Goal: Information Seeking & Learning: Learn about a topic

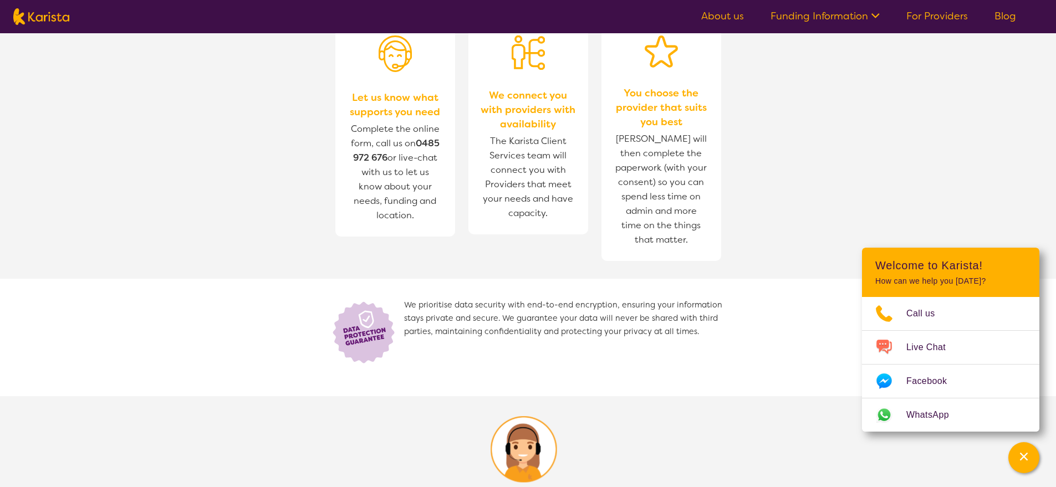
scroll to position [364, 0]
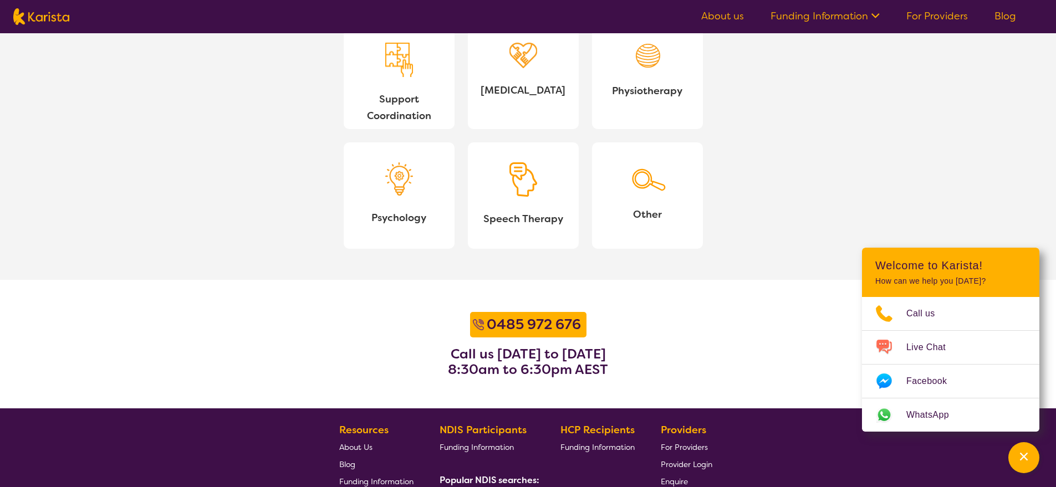
scroll to position [1118, 0]
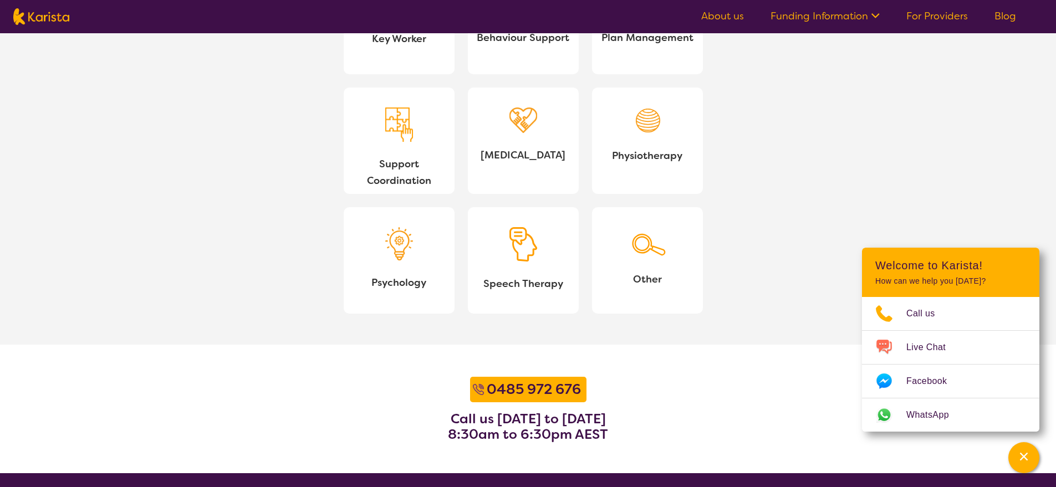
click at [513, 134] on div at bounding box center [523, 123] width 28 height 31
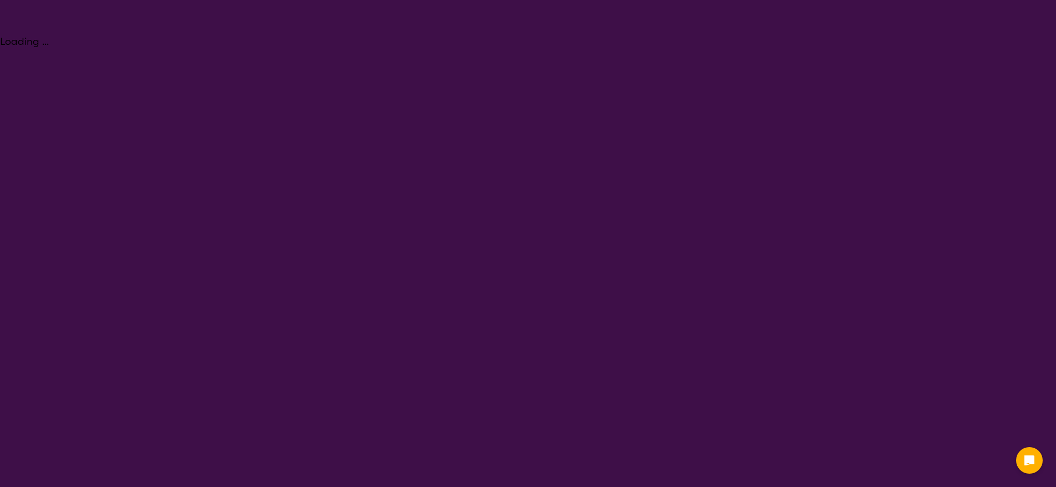
select select "[MEDICAL_DATA]"
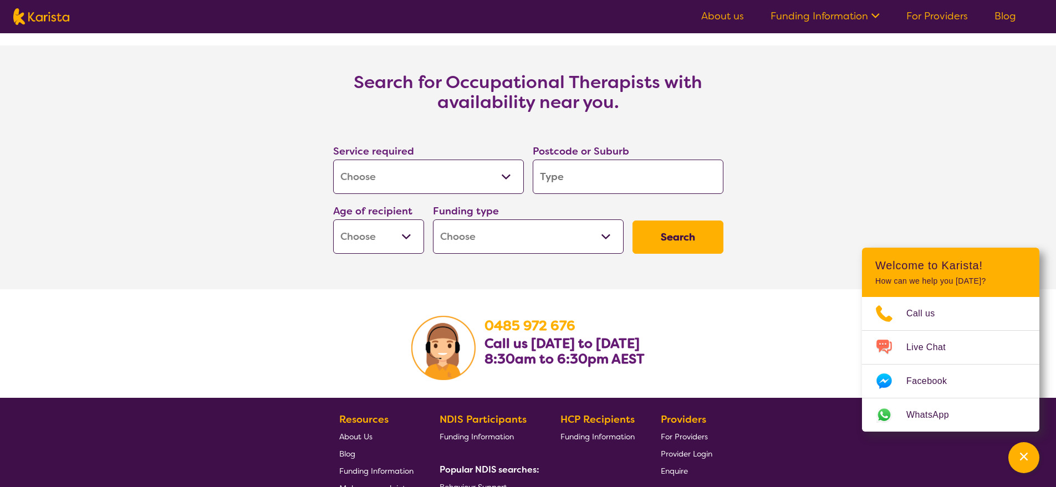
scroll to position [1657, 0]
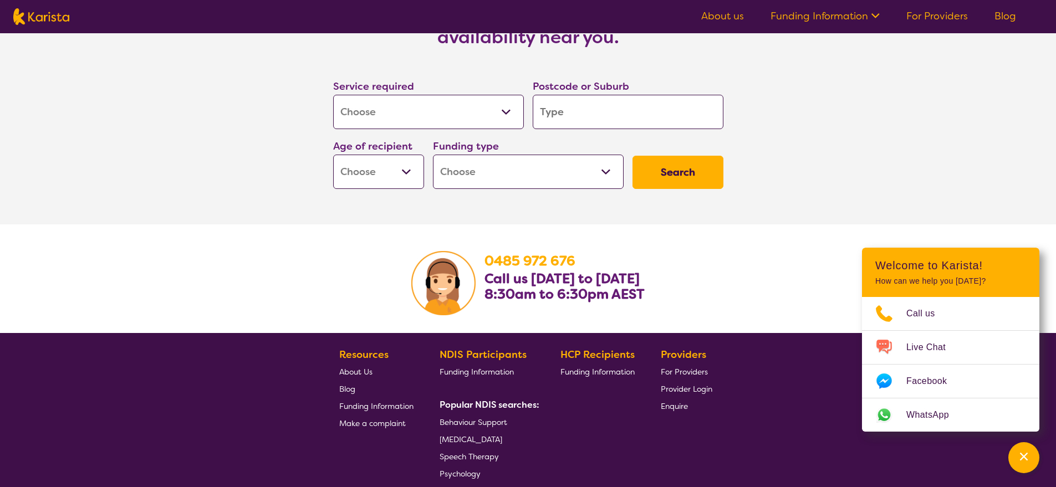
click at [502, 441] on span "[MEDICAL_DATA]" at bounding box center [471, 440] width 63 height 10
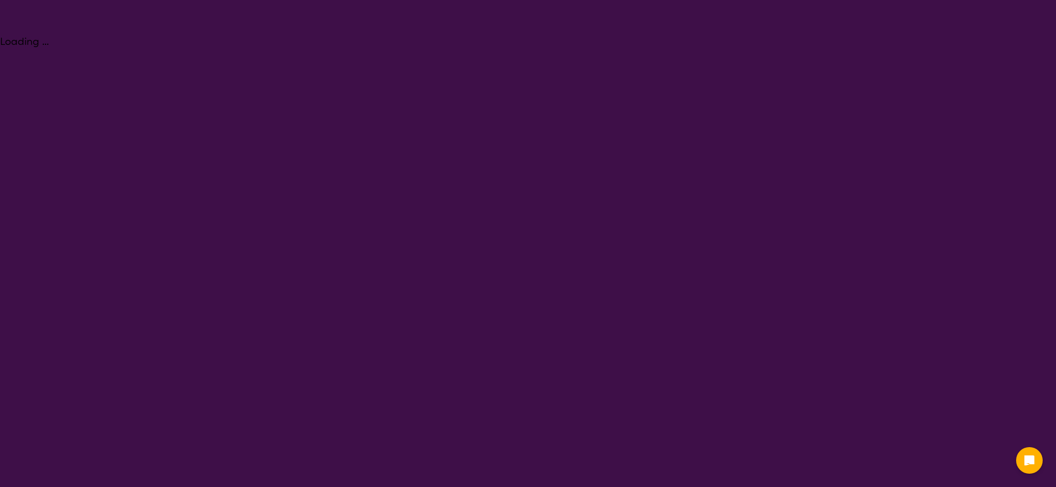
select select "[MEDICAL_DATA]"
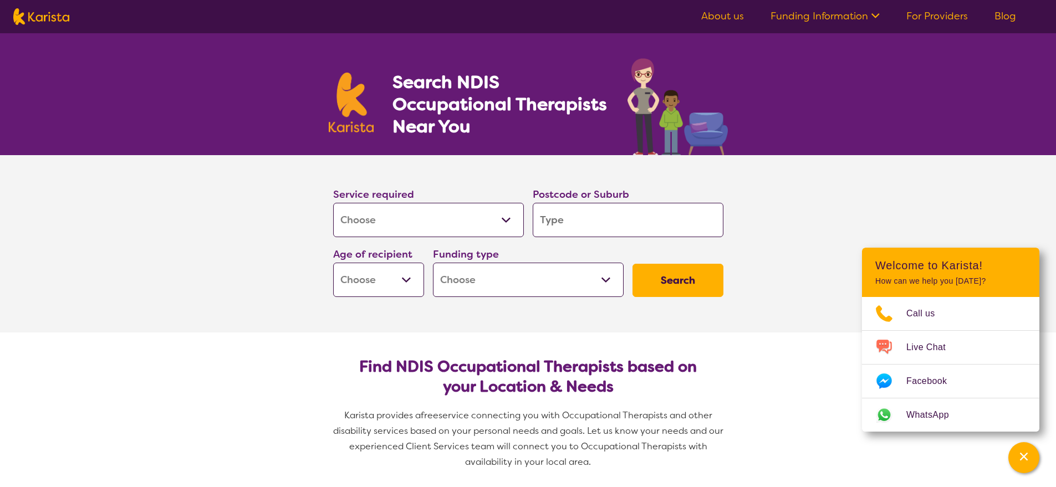
scroll to position [2, 0]
click at [470, 219] on select "Allied Health Assistant Assessment (ADHD or Autism) Behaviour support Counselli…" at bounding box center [428, 219] width 191 height 34
click at [333, 202] on select "Allied Health Assistant Assessment (ADHD or Autism) Behaviour support Counselli…" at bounding box center [428, 219] width 191 height 34
click at [553, 217] on input "search" at bounding box center [628, 219] width 191 height 34
click at [411, 277] on select "Early Childhood - 0 to 9 Child - 10 to 11 Adolescent - 12 to 17 Adult - 18 to 6…" at bounding box center [378, 279] width 91 height 34
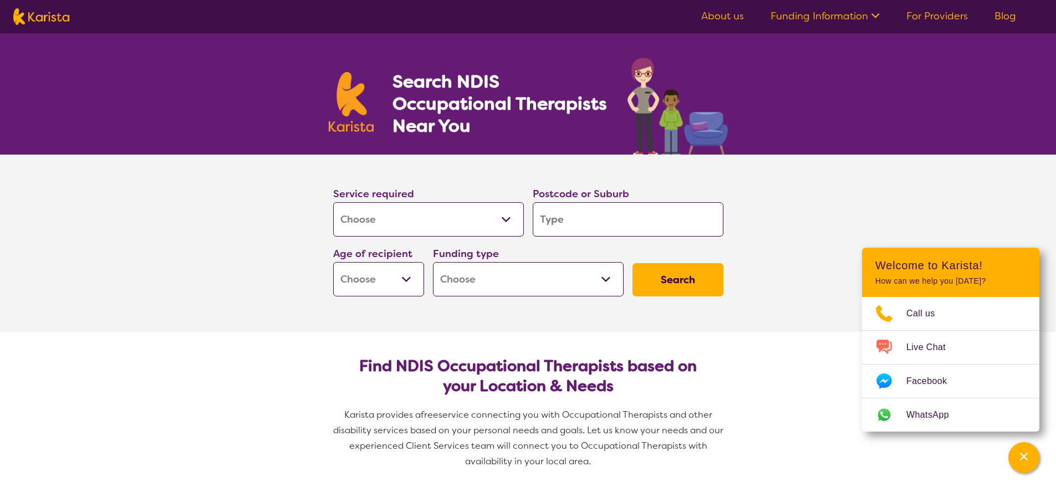
click at [516, 284] on select "Home Care Package (HCP) National Disability Insurance Scheme (NDIS) I don't know" at bounding box center [528, 279] width 191 height 34
select select "NDIS"
click at [433, 262] on select "Home Care Package (HCP) National Disability Insurance Scheme (NDIS) I don't know" at bounding box center [528, 279] width 191 height 34
select select "NDIS"
click at [587, 219] on input "search" at bounding box center [628, 219] width 191 height 34
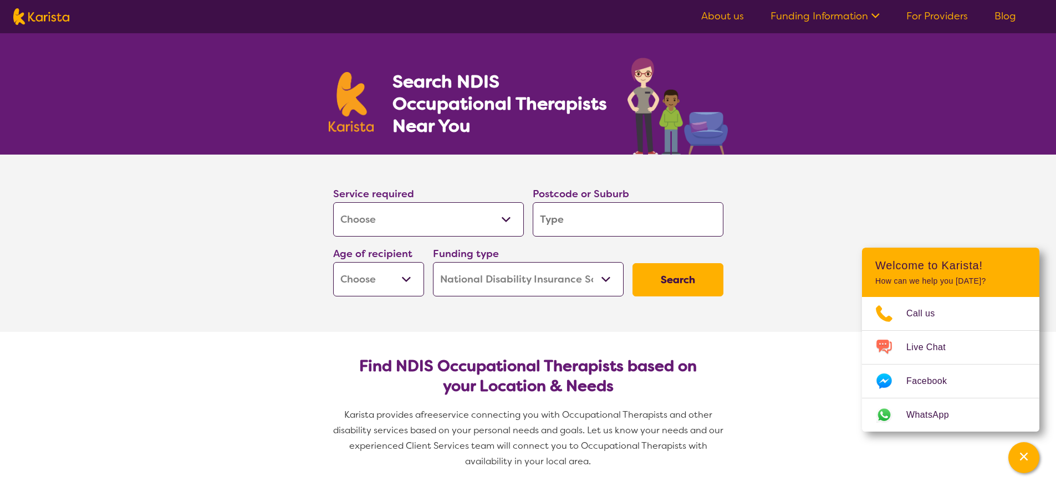
type input "3"
type input "30"
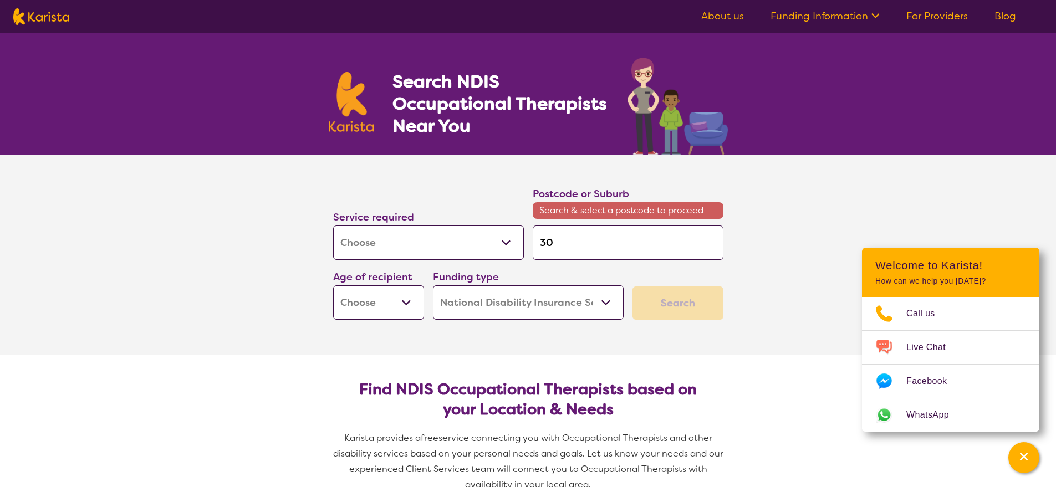
type input "300"
type input "3000"
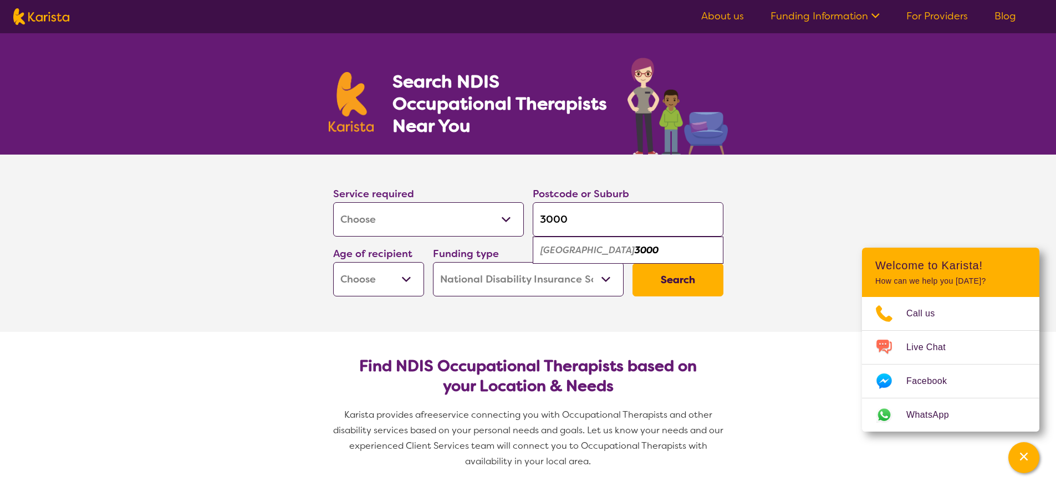
type input "3000"
click at [689, 282] on button "Search" at bounding box center [678, 279] width 91 height 33
click at [398, 276] on select "Early Childhood - 0 to 9 Child - 10 to 11 Adolescent - 12 to 17 Adult - 18 to 6…" at bounding box center [378, 279] width 91 height 34
select select "AS"
click at [333, 262] on select "Early Childhood - 0 to 9 Child - 10 to 11 Adolescent - 12 to 17 Adult - 18 to 6…" at bounding box center [378, 279] width 91 height 34
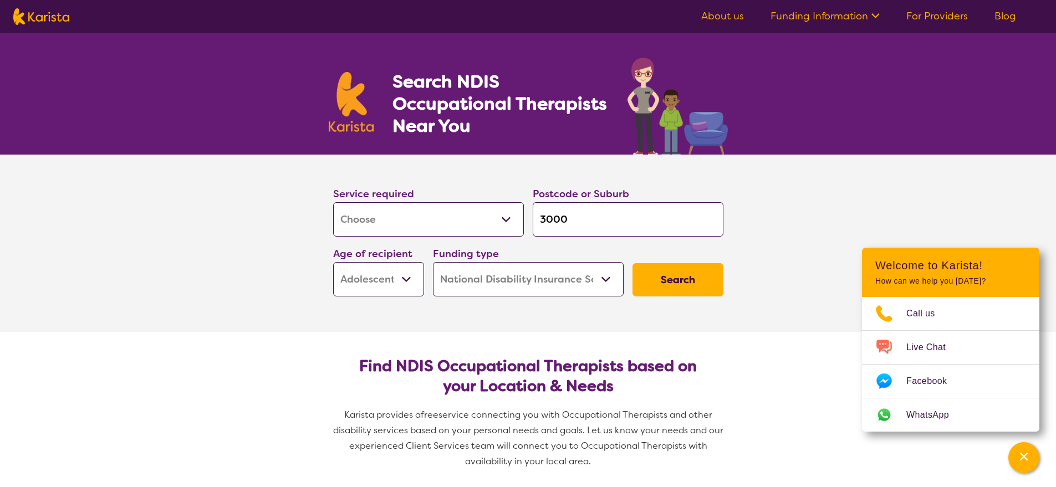
select select "AS"
click at [671, 284] on button "Search" at bounding box center [678, 279] width 91 height 33
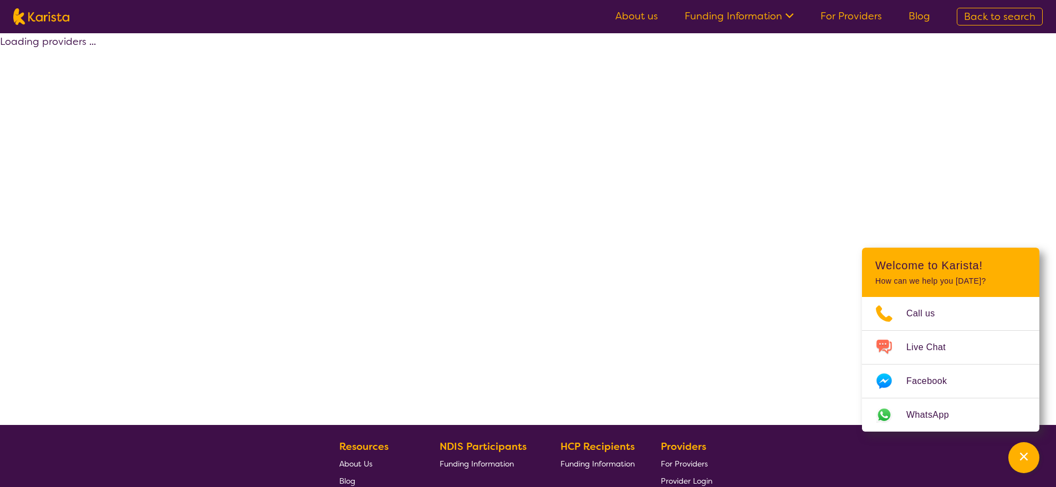
select select "by_score"
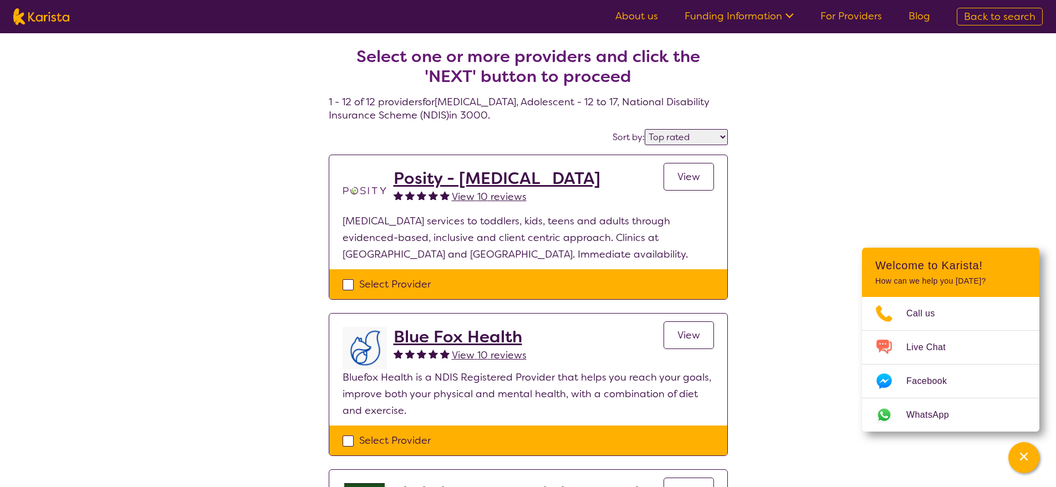
select select "[MEDICAL_DATA]"
select select "AS"
select select "NDIS"
select select "[MEDICAL_DATA]"
select select "AS"
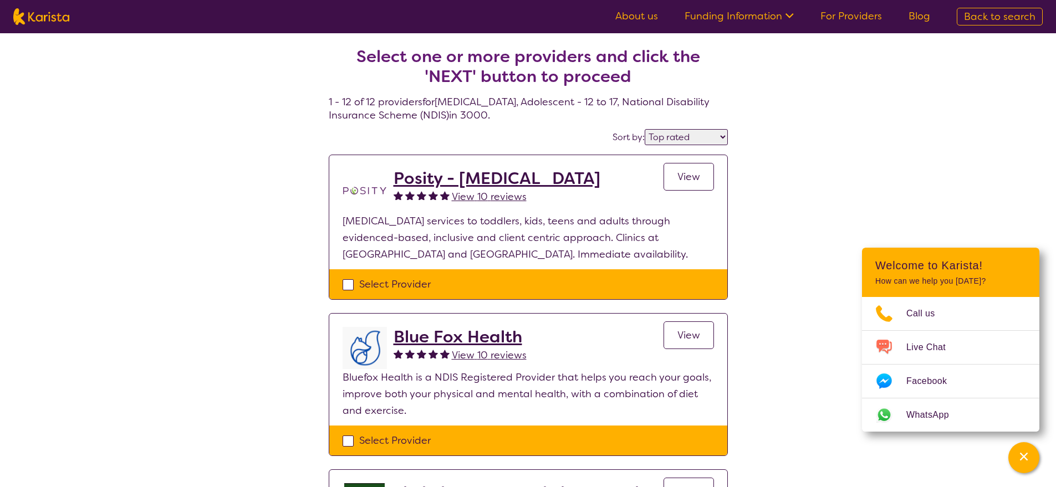
select select "NDIS"
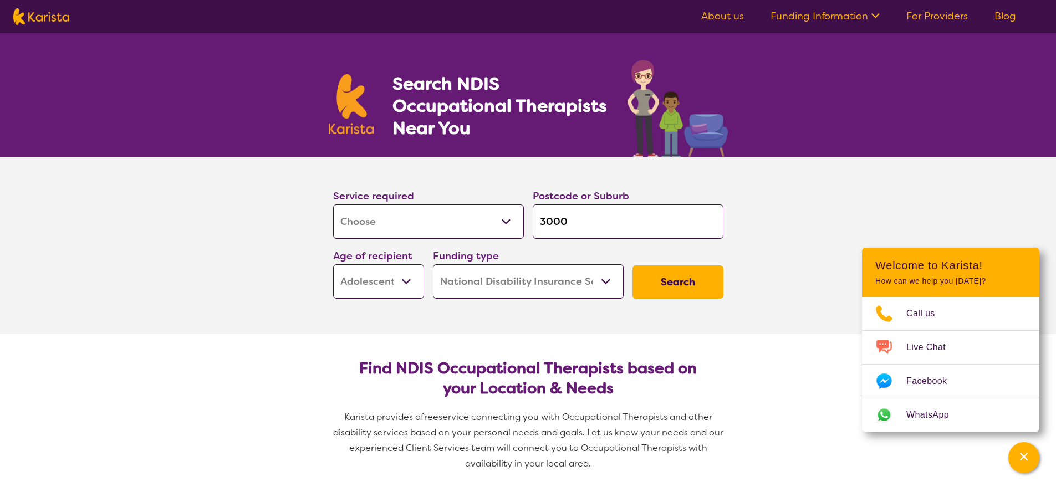
click at [388, 287] on select "Early Childhood - 0 to 9 Child - 10 to 11 Adolescent - 12 to 17 Adult - 18 to 6…" at bounding box center [378, 281] width 91 height 34
select select "CH"
click at [333, 264] on select "Early Childhood - 0 to 9 Child - 10 to 11 Adolescent - 12 to 17 Adult - 18 to 6…" at bounding box center [378, 281] width 91 height 34
select select "CH"
click at [680, 279] on button "Search" at bounding box center [678, 282] width 91 height 33
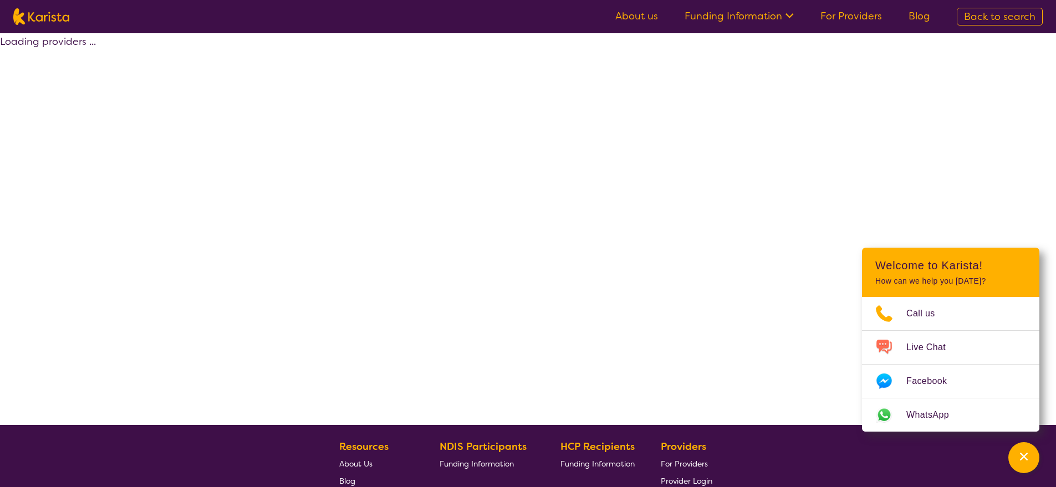
select select "by_score"
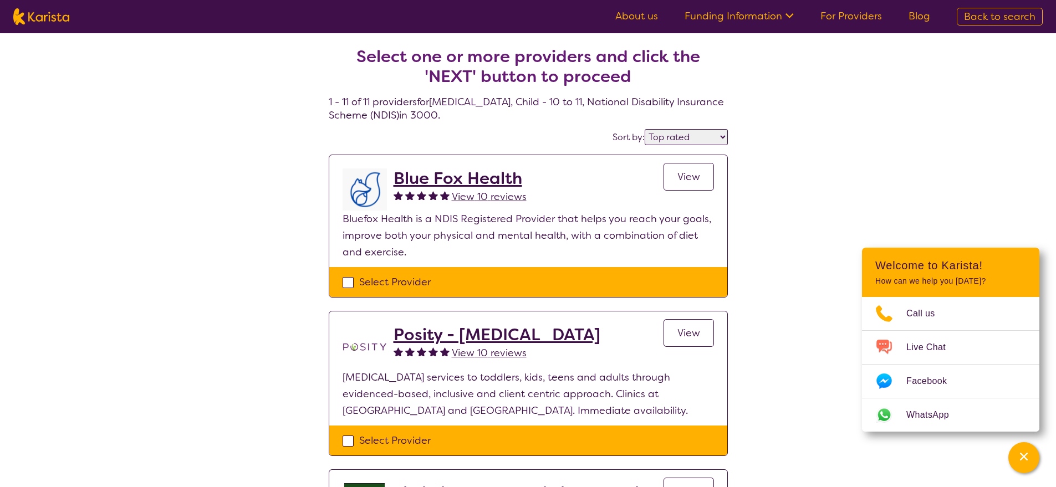
select select "[MEDICAL_DATA]"
select select "CH"
select select "NDIS"
select select "[MEDICAL_DATA]"
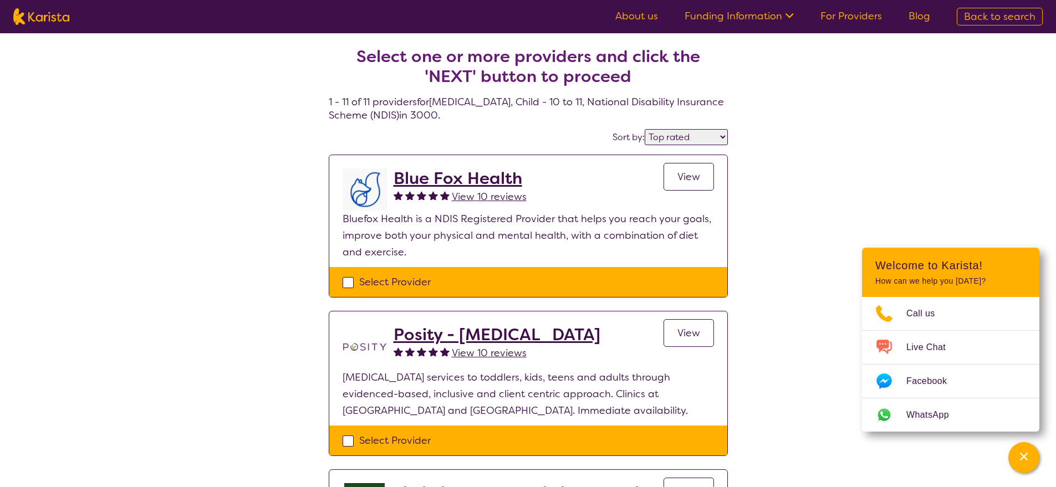
select select "CH"
select select "NDIS"
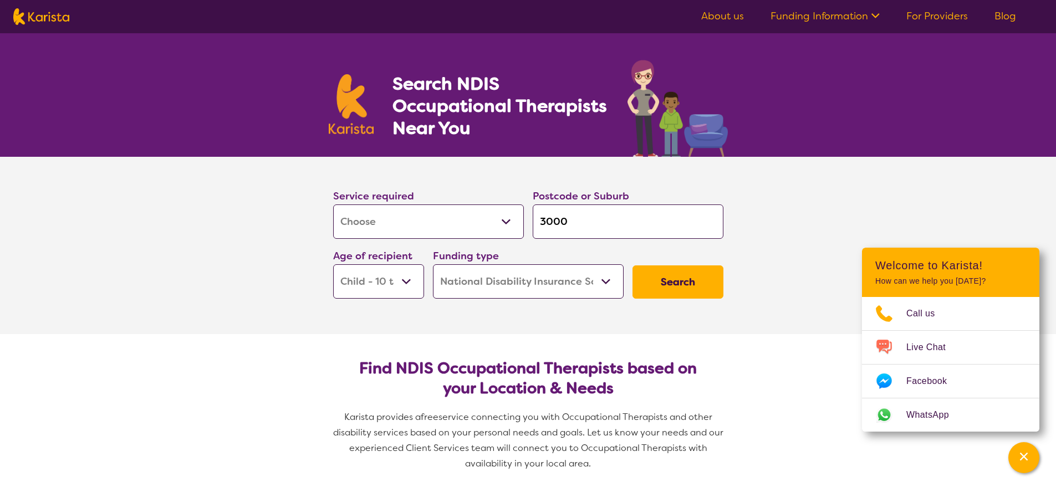
click at [794, 160] on section "Service required Allied Health Assistant Assessment (ADHD or Autism) Behaviour …" at bounding box center [528, 245] width 1056 height 177
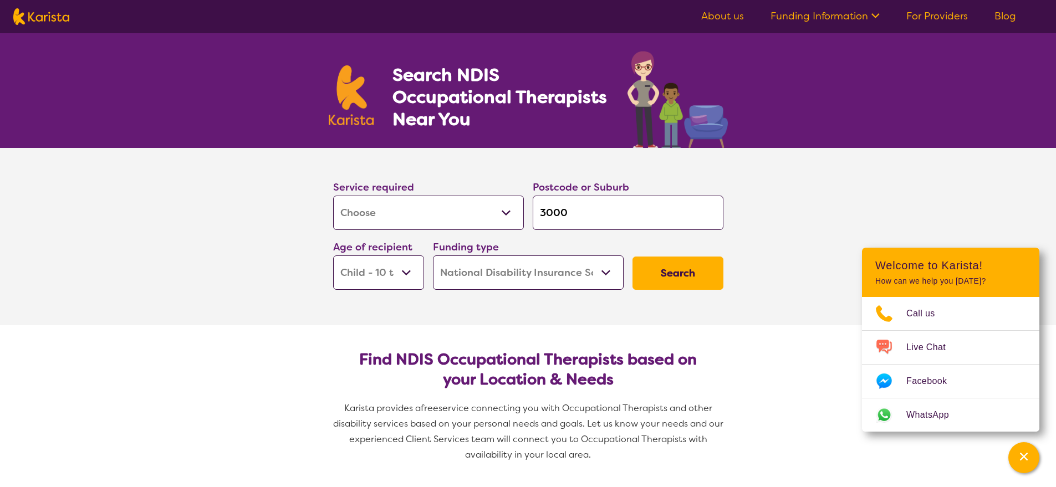
scroll to position [22, 0]
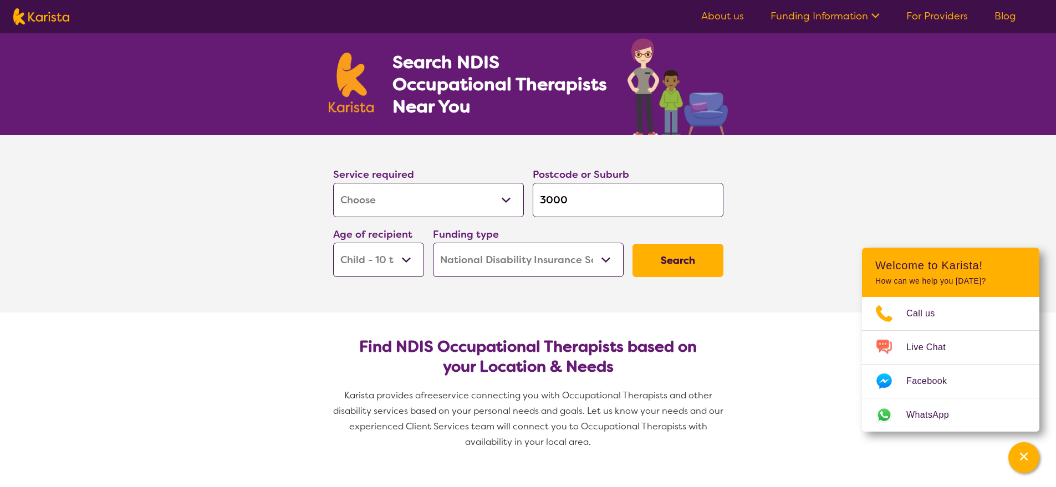
click at [60, 18] on img at bounding box center [41, 16] width 56 height 17
select select "[MEDICAL_DATA]"
select select "CH"
select select "NDIS"
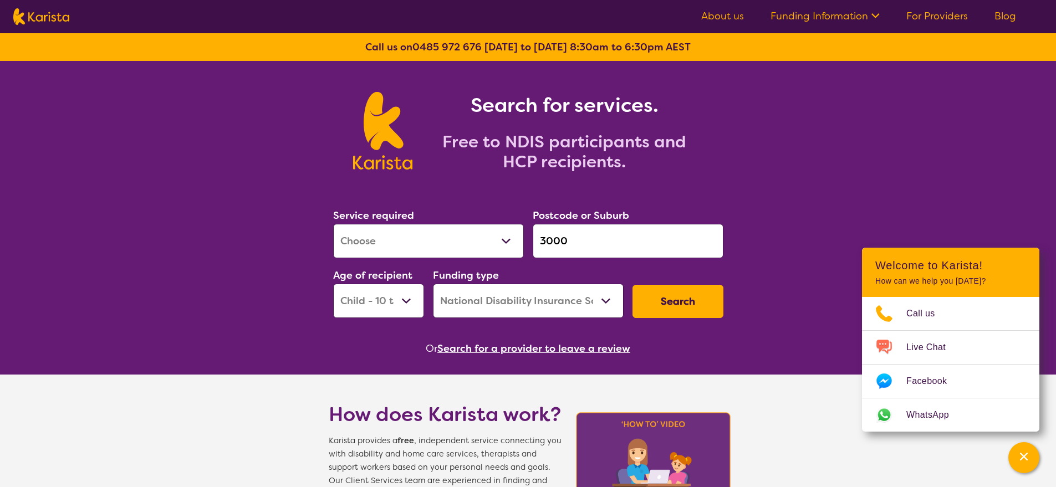
click at [389, 305] on select "Early Childhood - 0 to 9 Child - 10 to 11 Adolescent - 12 to 17 Adult - 18 to 6…" at bounding box center [378, 301] width 91 height 34
select select "AD"
click at [333, 284] on select "Early Childhood - 0 to 9 Child - 10 to 11 Adolescent - 12 to 17 Adult - 18 to 6…" at bounding box center [378, 301] width 91 height 34
click at [686, 300] on button "Search" at bounding box center [678, 301] width 91 height 33
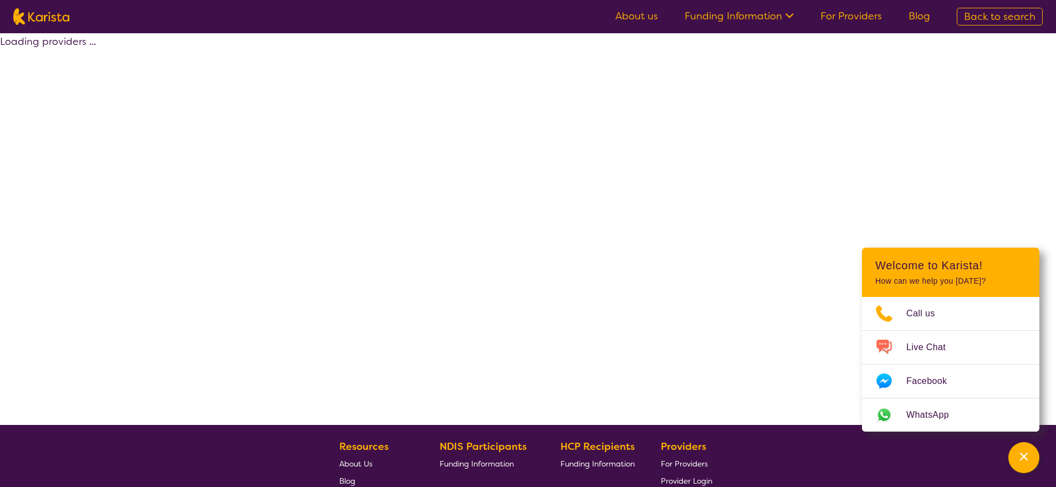
select select "by_score"
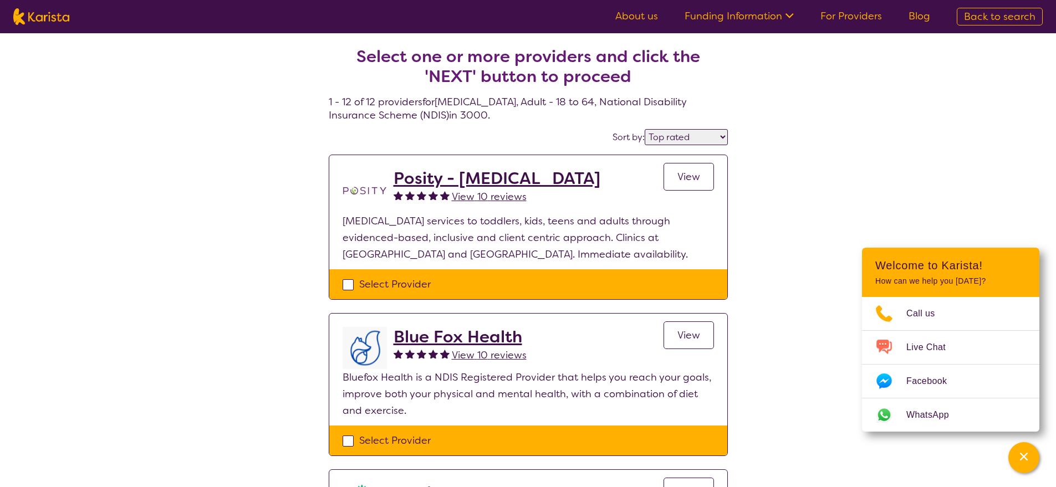
select select "[MEDICAL_DATA]"
select select "AD"
select select "NDIS"
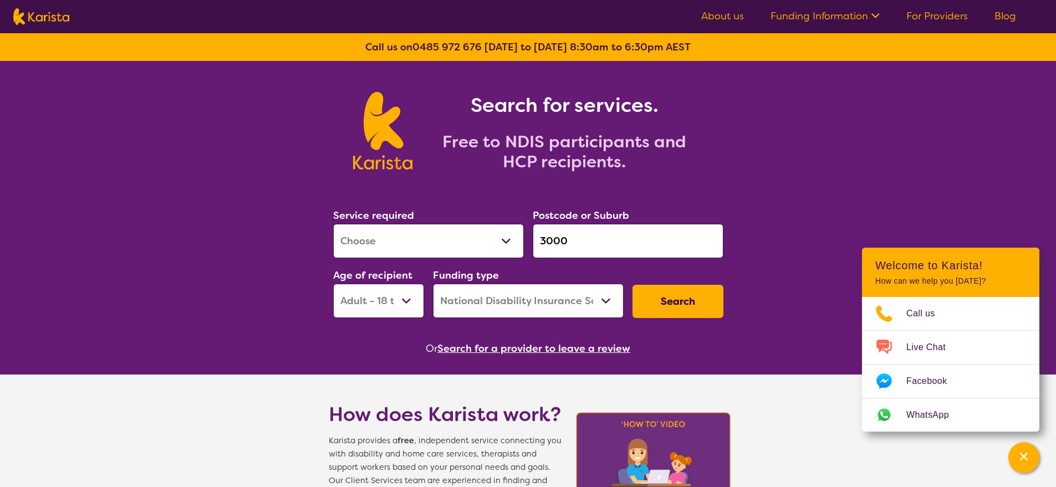
click at [689, 300] on button "Search" at bounding box center [678, 301] width 91 height 33
select select "by_score"
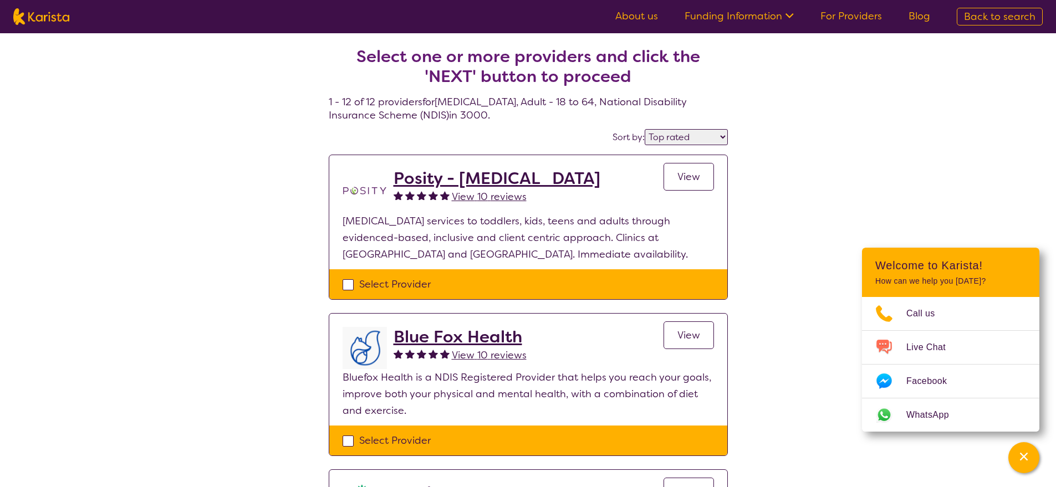
click at [860, 11] on link "For Providers" at bounding box center [851, 15] width 62 height 13
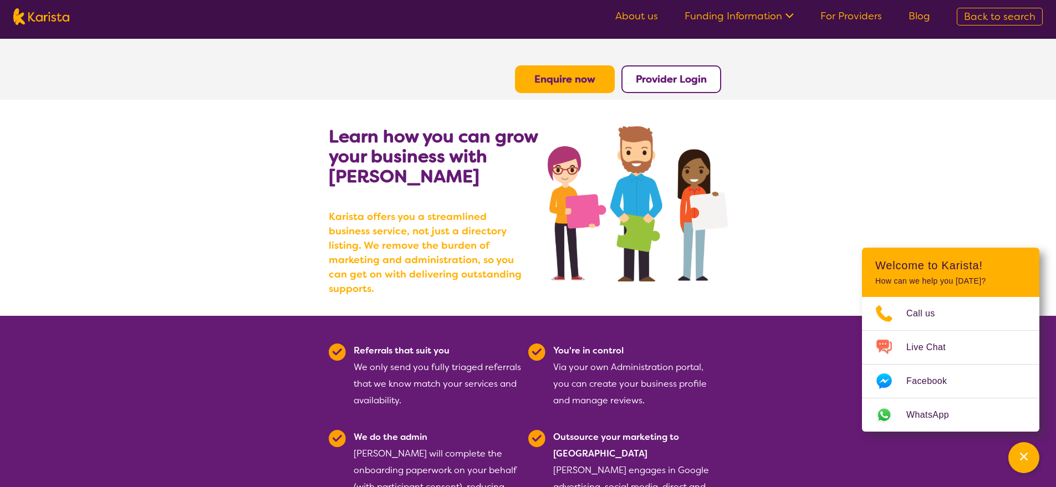
click at [643, 16] on link "About us" at bounding box center [636, 15] width 43 height 13
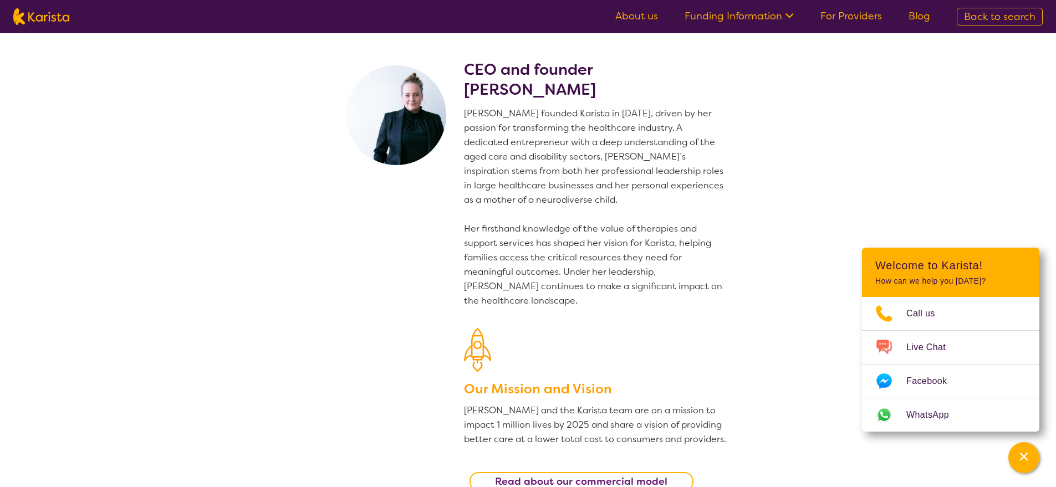
click at [62, 20] on img at bounding box center [41, 16] width 56 height 17
select select "[MEDICAL_DATA]"
select select "AD"
select select "NDIS"
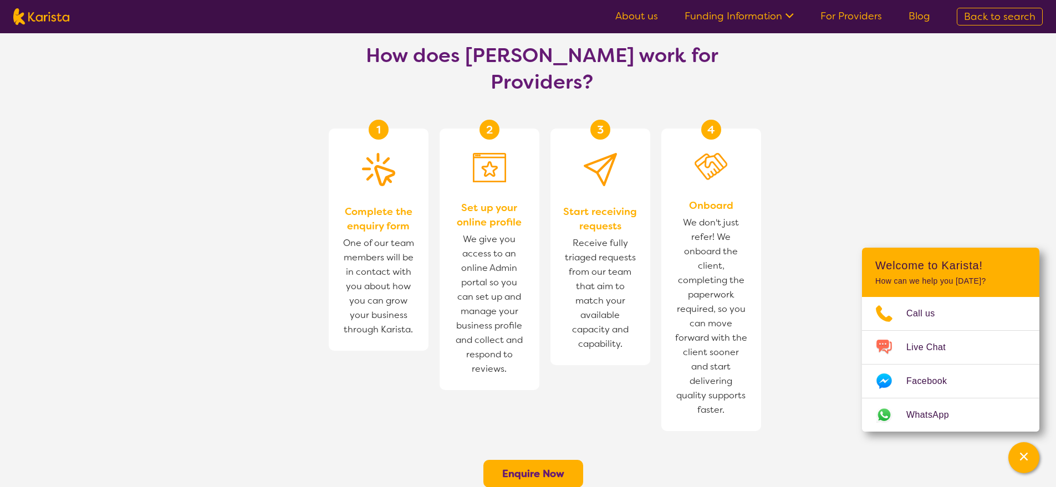
scroll to position [650, 0]
